Goal: Find specific page/section: Find specific page/section

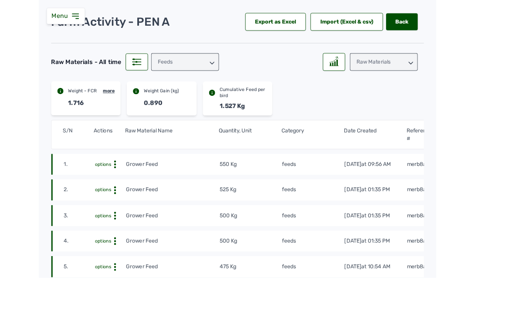
scroll to position [31, 0]
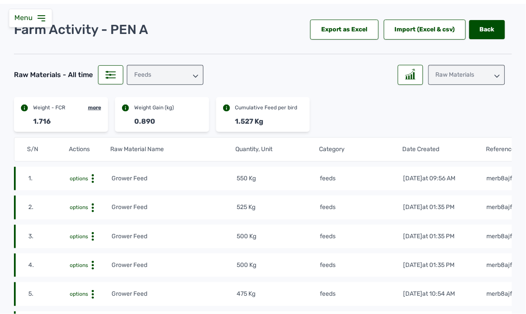
click at [330, 72] on div "Raw Materials" at bounding box center [467, 75] width 77 height 20
click at [330, 111] on div "Weight" at bounding box center [467, 114] width 77 height 16
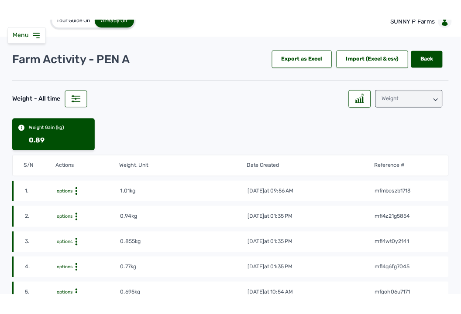
scroll to position [0, 0]
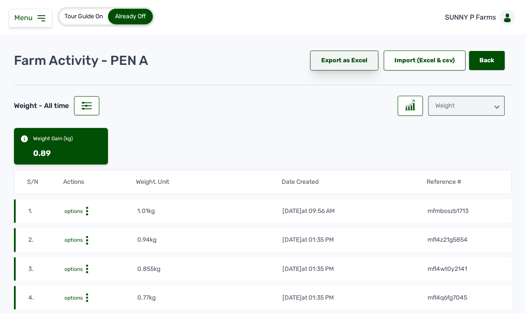
click at [330, 60] on div "Export as Excel" at bounding box center [345, 61] width 68 height 20
click at [330, 218] on tr "1. options 1.01kg [DATE] 09:56 AM mfmboszb1713" at bounding box center [263, 212] width 498 height 24
click at [330, 212] on td "mfmboszb1713" at bounding box center [463, 212] width 73 height 10
click at [330, 208] on td "mfmboszb1713" at bounding box center [463, 212] width 73 height 10
drag, startPoint x: 478, startPoint y: 154, endPoint x: 460, endPoint y: 153, distance: 18.8
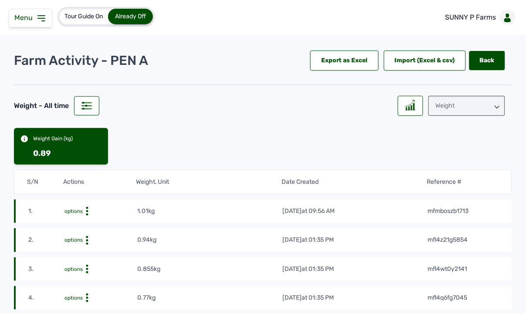
click at [330, 153] on div "Weight Gain (kg) 0.89" at bounding box center [263, 146] width 498 height 37
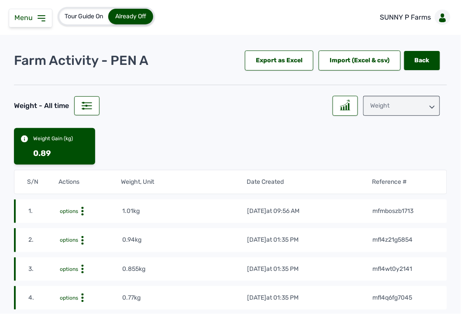
click at [330, 106] on div "Weight" at bounding box center [401, 106] width 77 height 20
click at [330, 131] on div "Raw Materials" at bounding box center [401, 129] width 77 height 16
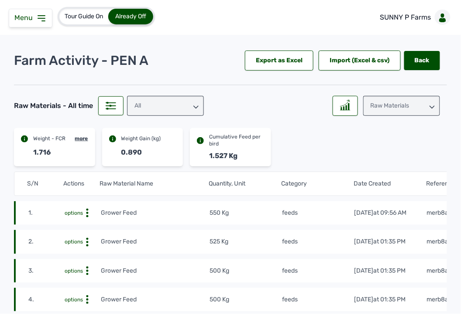
click at [330, 103] on div "Raw Materials" at bounding box center [401, 106] width 77 height 20
click at [330, 154] on div "Losses" at bounding box center [401, 161] width 77 height 16
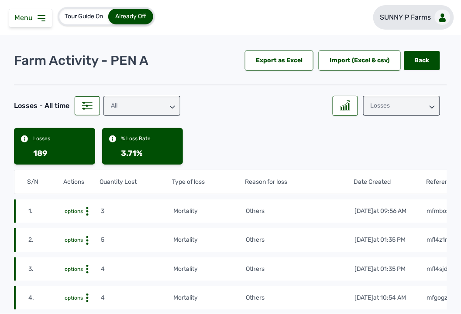
click at [330, 20] on link "SUNNY P Farms" at bounding box center [413, 17] width 81 height 24
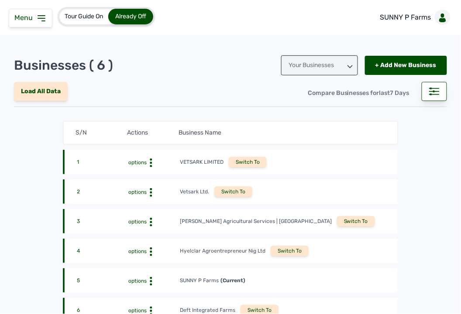
click at [330, 223] on div "Switch To" at bounding box center [356, 221] width 38 height 10
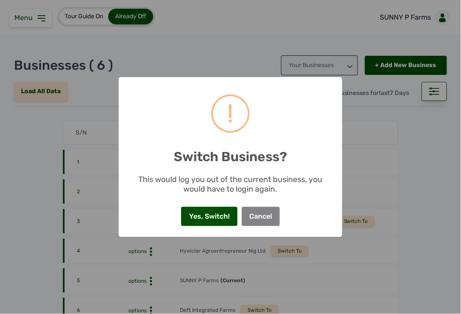
click at [187, 216] on button "Yes, Switch!" at bounding box center [209, 216] width 56 height 19
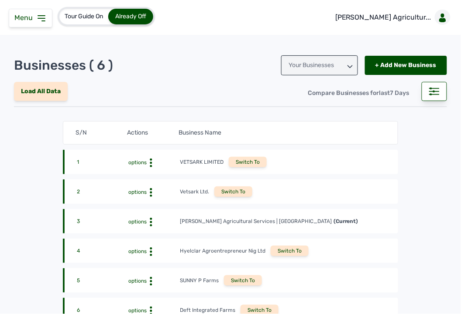
click at [42, 19] on icon at bounding box center [41, 18] width 10 height 10
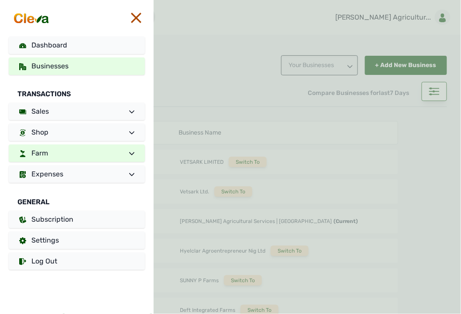
click at [62, 158] on link "Farm" at bounding box center [77, 153] width 136 height 17
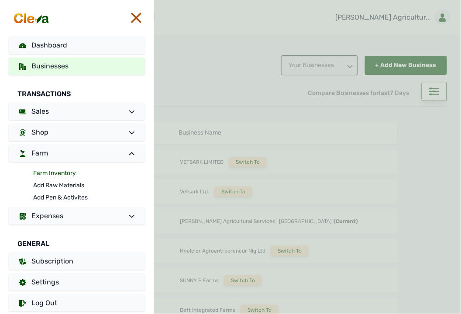
click at [58, 174] on link "Farm Inventory" at bounding box center [89, 173] width 112 height 12
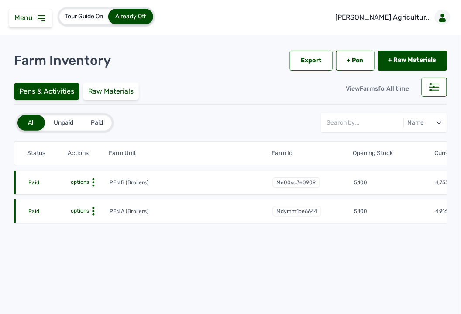
scroll to position [16, 0]
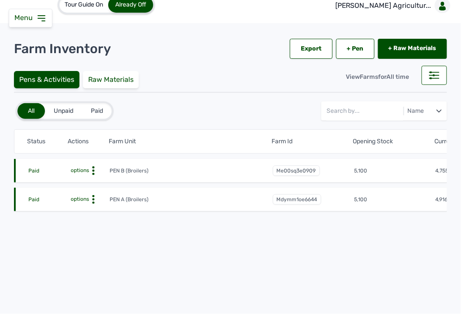
click at [92, 167] on icon at bounding box center [93, 171] width 9 height 9
click at [90, 179] on div "Farm Activities" at bounding box center [78, 184] width 62 height 10
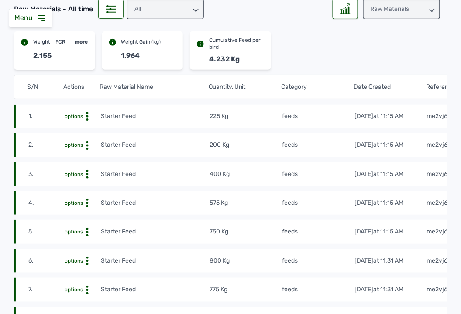
scroll to position [48, 0]
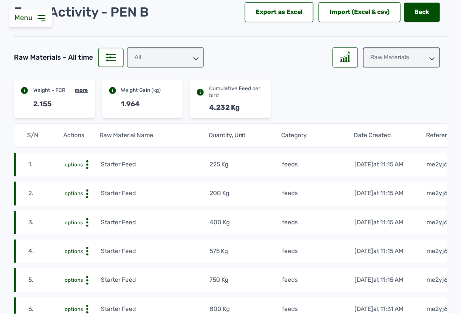
click at [400, 53] on div "Raw Materials" at bounding box center [401, 58] width 77 height 20
click at [393, 97] on div "Weight" at bounding box center [401, 97] width 77 height 16
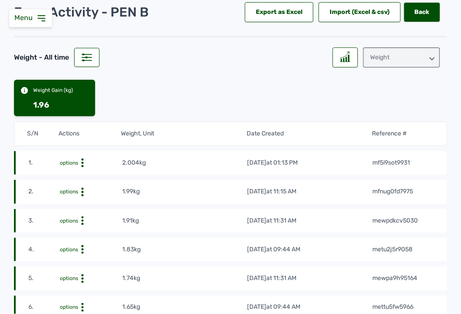
click at [415, 161] on td "mf5i9sot9931" at bounding box center [403, 163] width 62 height 10
click at [436, 58] on div "Weight" at bounding box center [389, 56] width 114 height 24
click at [429, 60] on icon at bounding box center [431, 58] width 5 height 5
click at [387, 111] on div "Losses" at bounding box center [401, 112] width 77 height 16
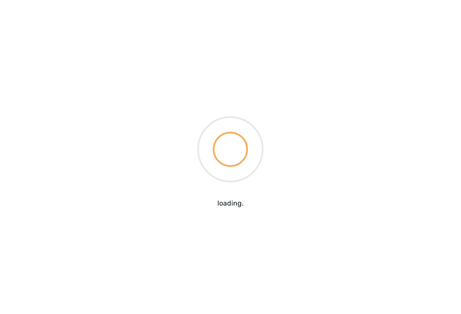
scroll to position [0, 0]
